Goal: Find specific page/section: Find specific page/section

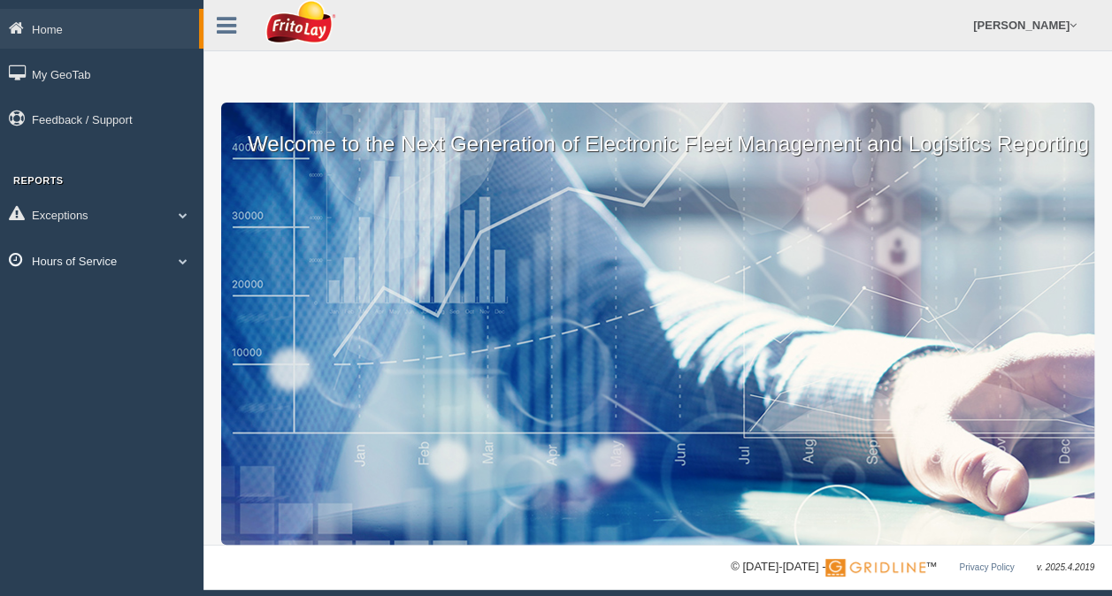
click at [96, 261] on link "Hours of Service" at bounding box center [101, 261] width 203 height 40
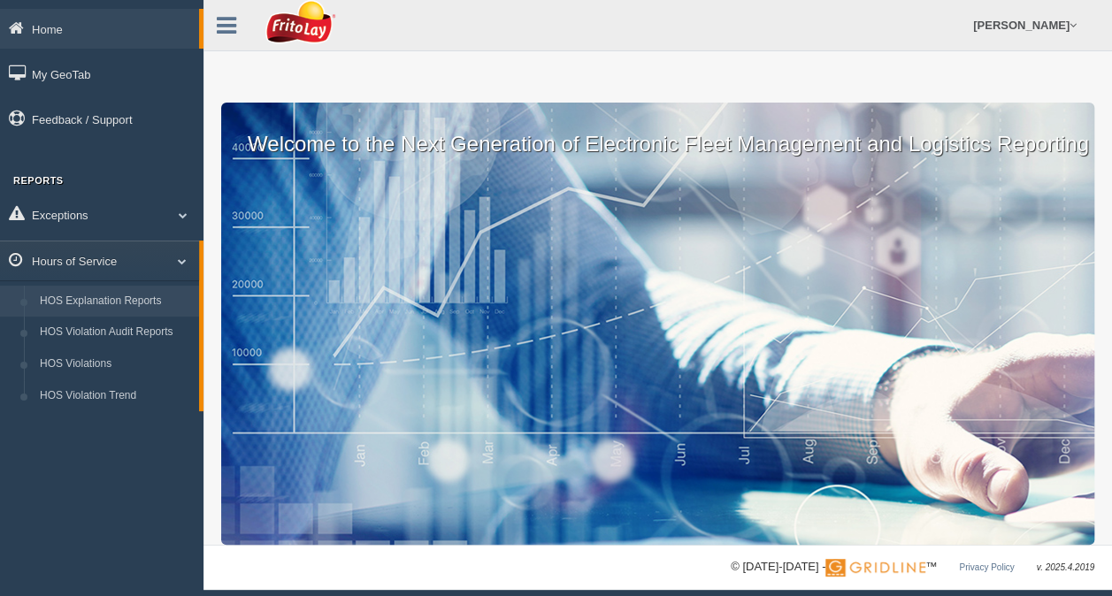
click at [119, 301] on link "HOS Explanation Reports" at bounding box center [115, 302] width 167 height 32
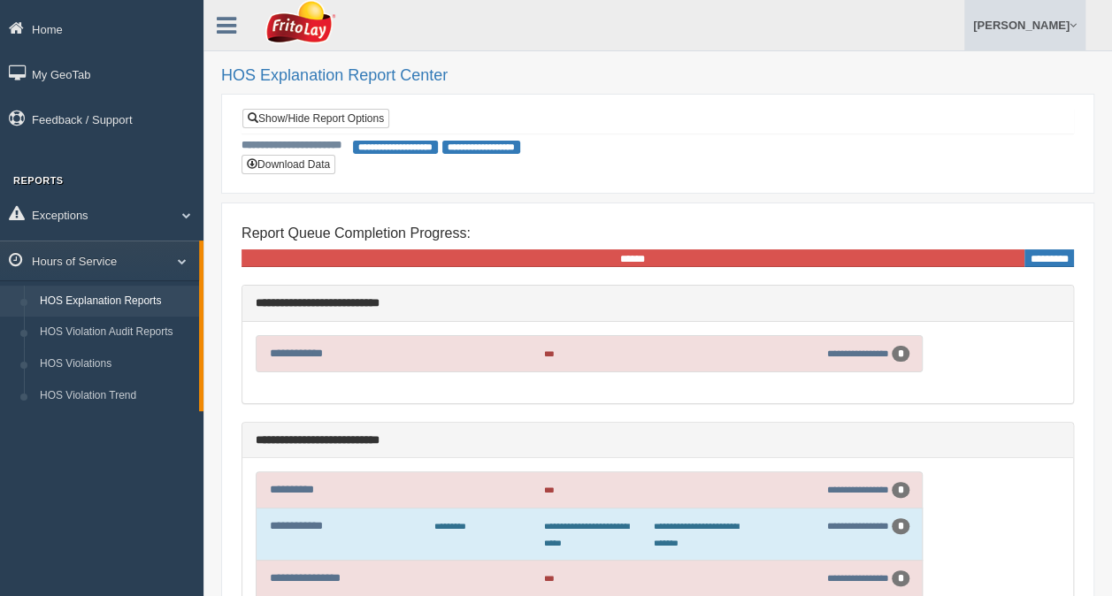
click at [1056, 25] on link "[PERSON_NAME]" at bounding box center [1024, 25] width 121 height 50
drag, startPoint x: 949, startPoint y: 99, endPoint x: 961, endPoint y: 99, distance: 11.5
click at [950, 99] on link "Log Off" at bounding box center [988, 106] width 193 height 36
